Goal: Transaction & Acquisition: Purchase product/service

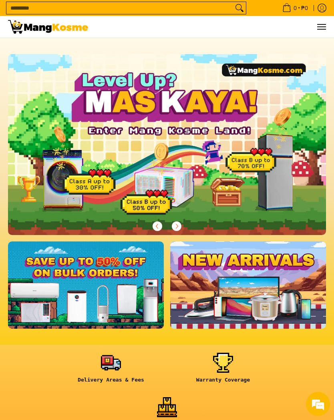
click at [324, 24] on button "Menu" at bounding box center [321, 27] width 10 height 22
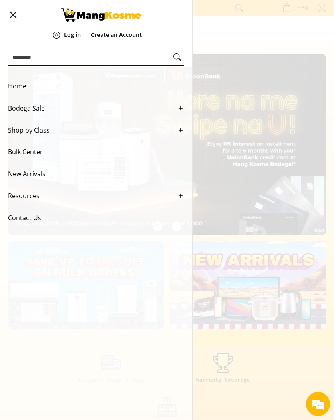
scroll to position [0, 318]
click at [176, 111] on link "Bodega Sale" at bounding box center [96, 108] width 176 height 22
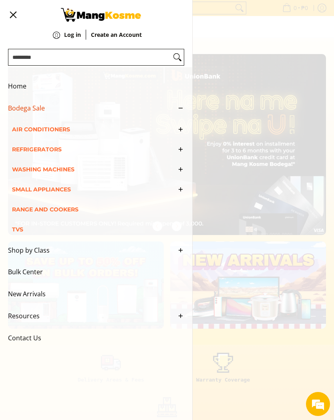
scroll to position [0, 0]
click at [22, 194] on span "Small Appliances" at bounding box center [92, 189] width 160 height 20
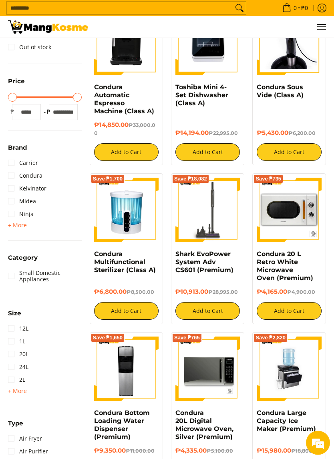
scroll to position [146, 0]
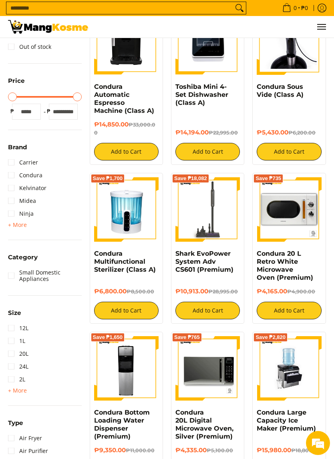
click at [11, 228] on span "+ More" at bounding box center [17, 225] width 19 height 6
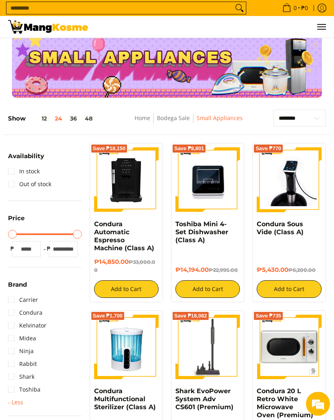
scroll to position [2, 0]
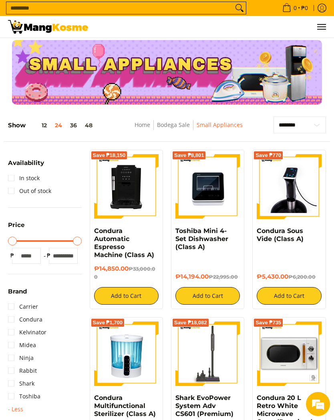
click at [162, 5] on input "Search..." at bounding box center [119, 8] width 226 height 12
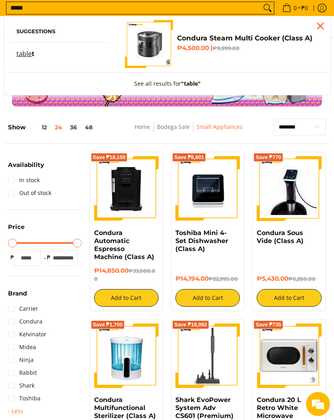
type input "*****"
click at [264, 8] on button "Search" at bounding box center [267, 8] width 13 height 12
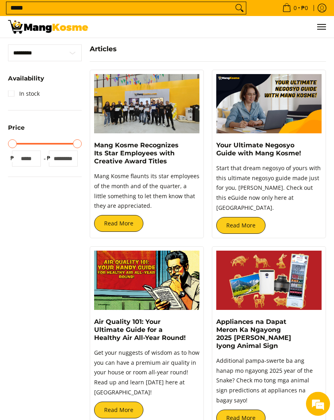
scroll to position [235, 0]
